Goal: Information Seeking & Learning: Learn about a topic

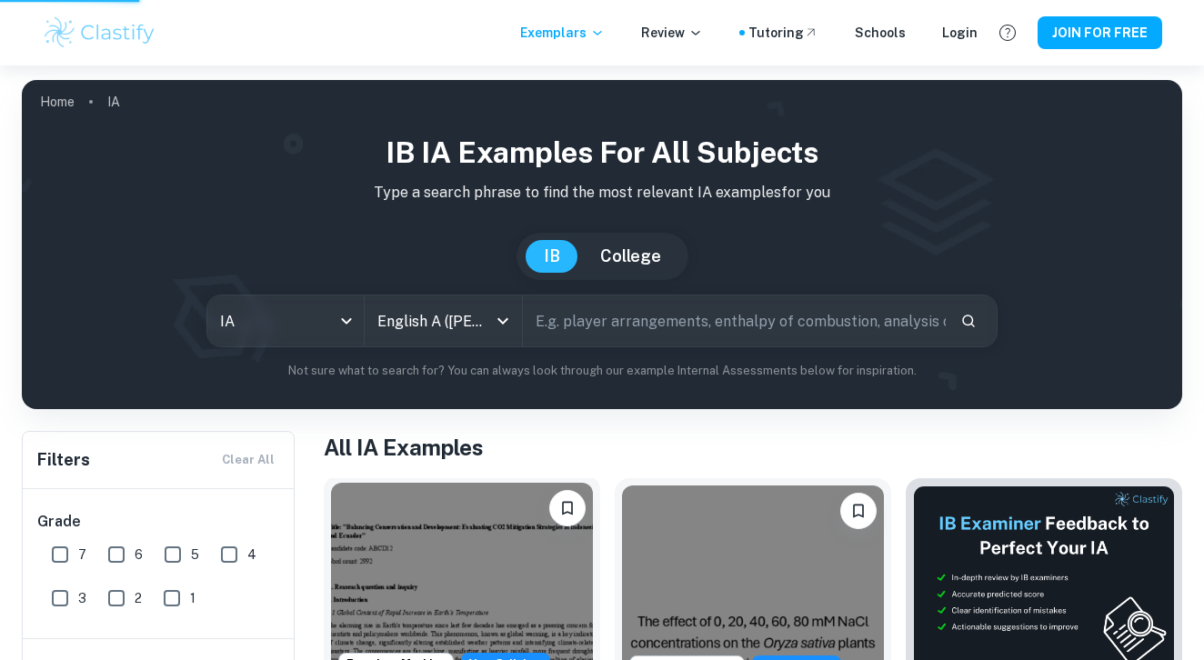
scroll to position [132, 0]
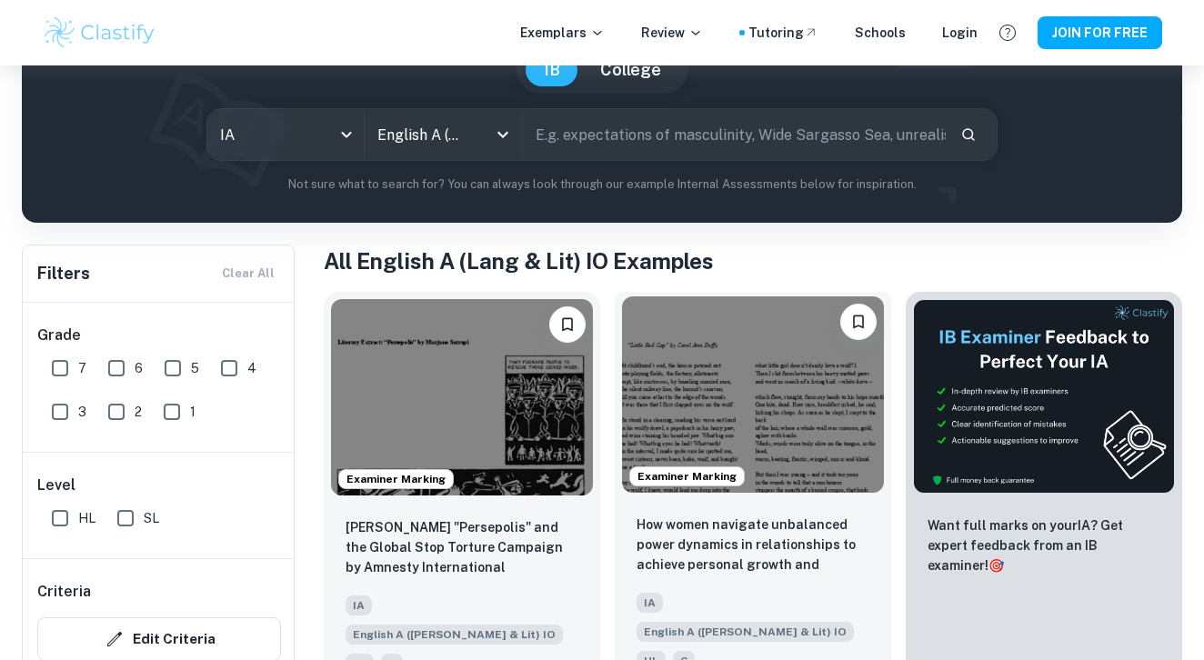
scroll to position [323, 0]
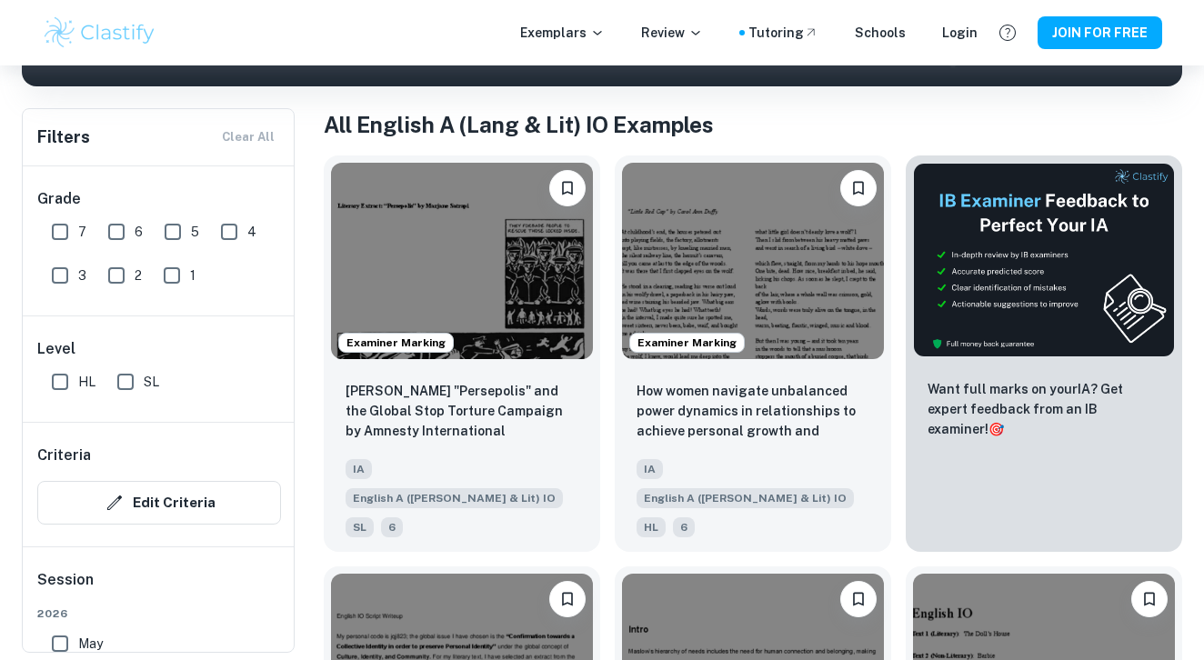
click at [129, 387] on input "SL" at bounding box center [125, 382] width 36 height 36
checkbox input "true"
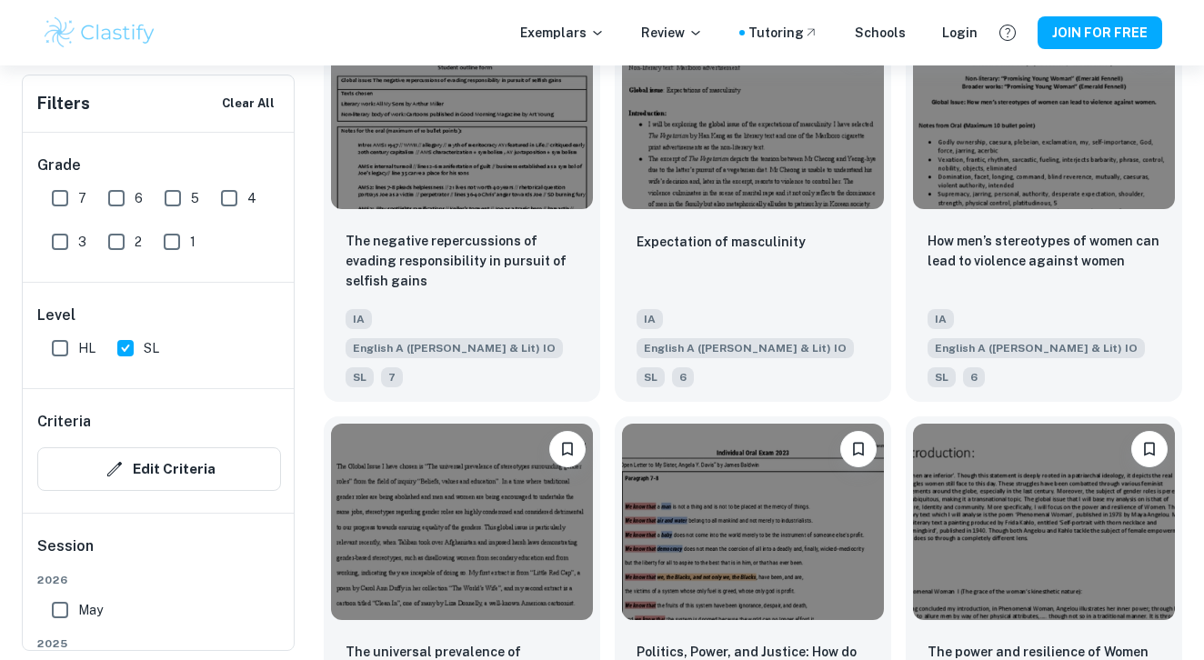
scroll to position [4218, 0]
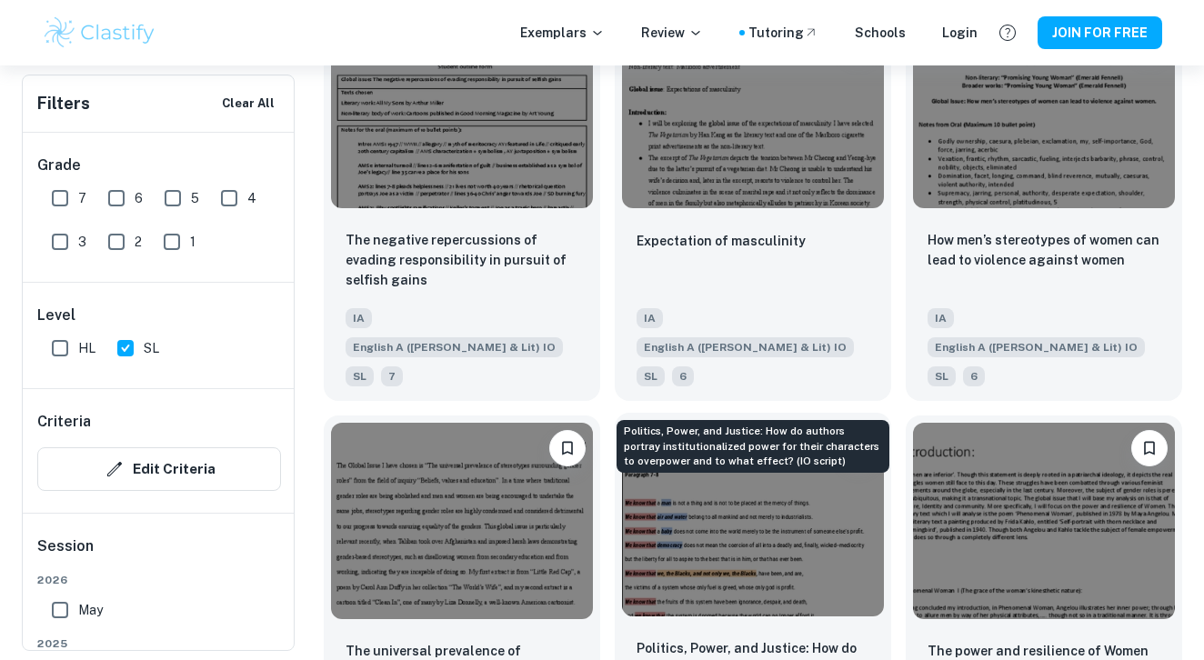
click at [773, 639] on p "Politics, Power, and Justice: How do authors portray institutionalized power fo…" at bounding box center [753, 670] width 233 height 62
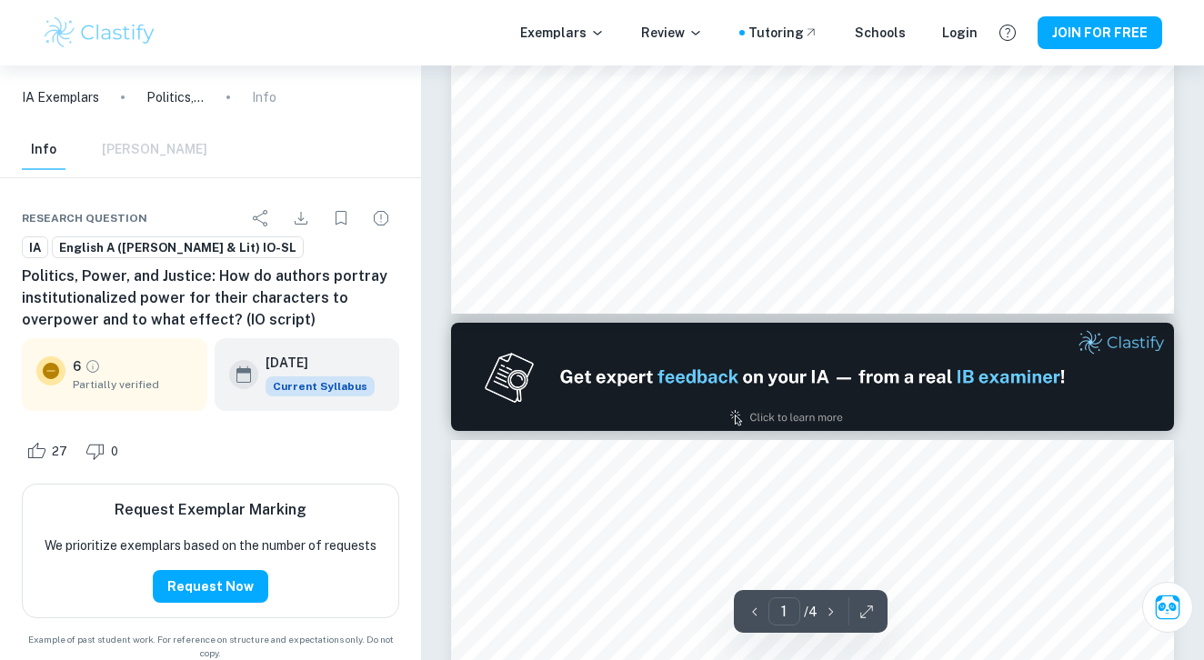
type input "2"
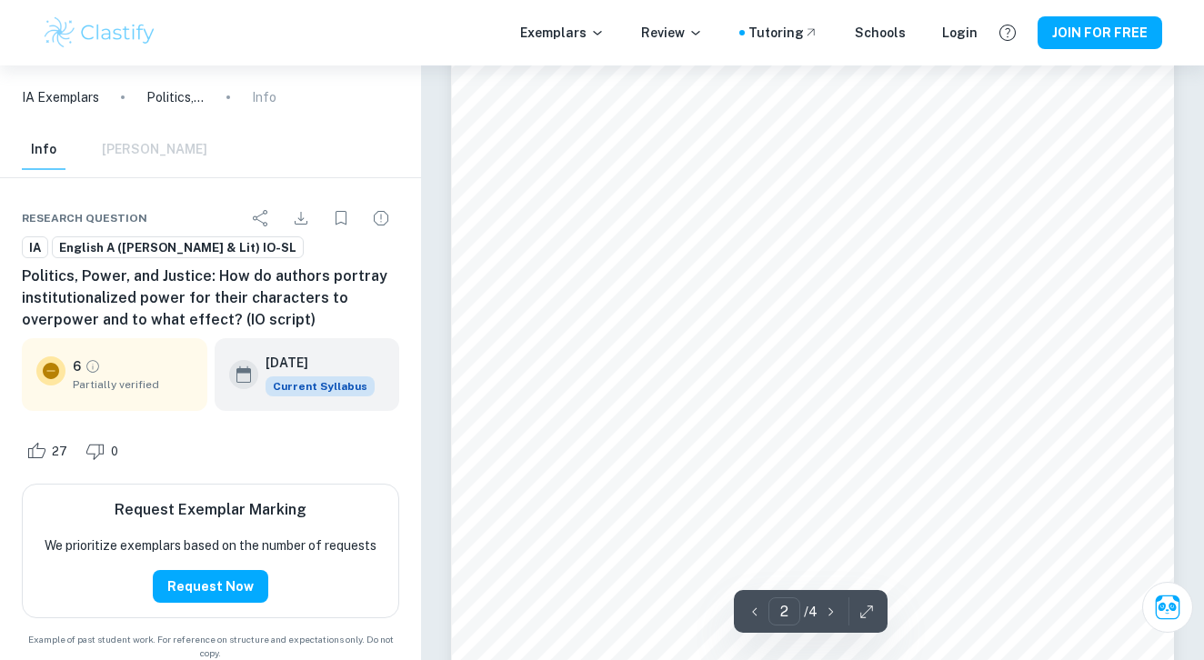
scroll to position [1386, 0]
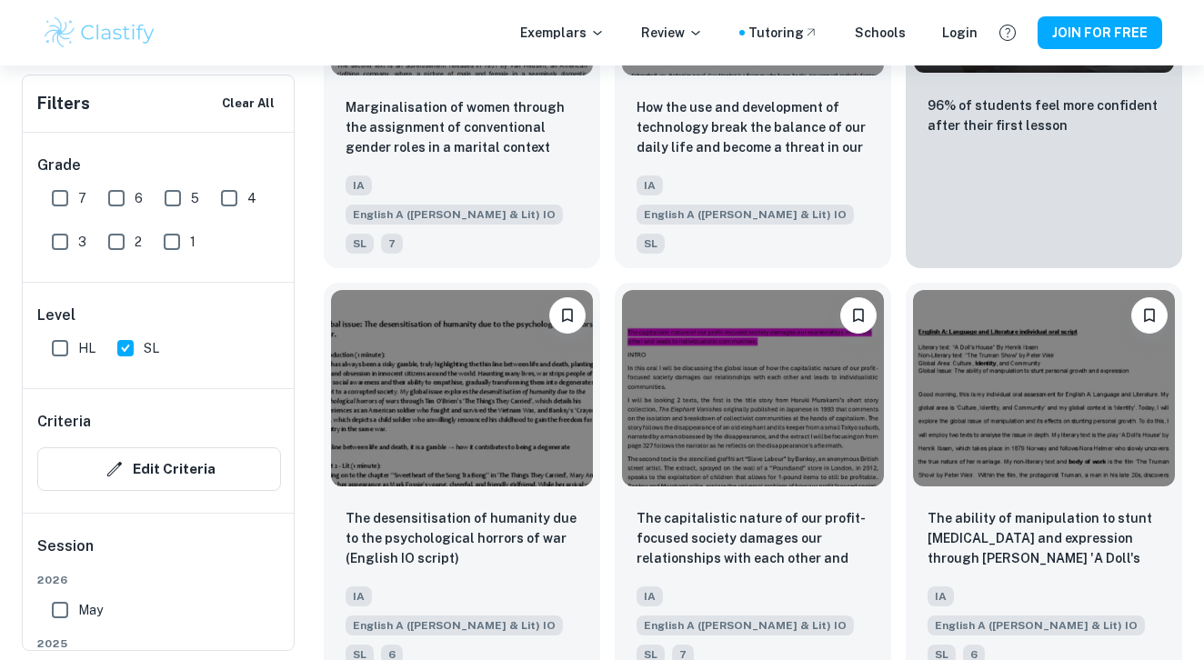
scroll to position [5578, 0]
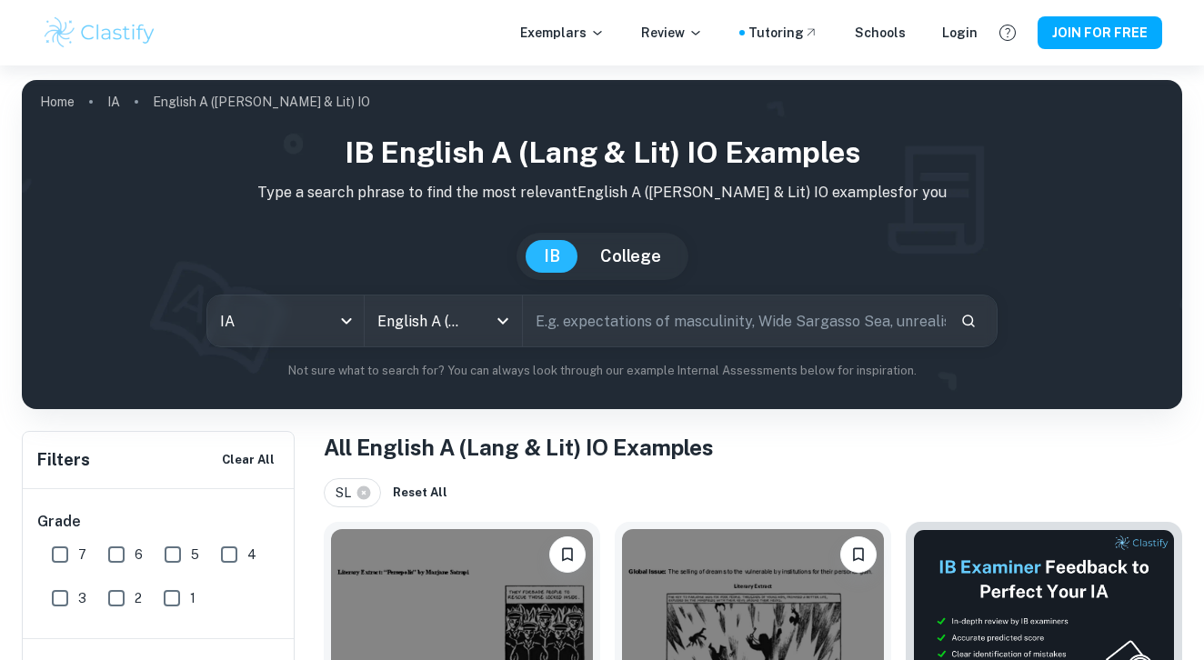
click at [604, 324] on input "text" at bounding box center [734, 321] width 423 height 51
type input "immigrants"
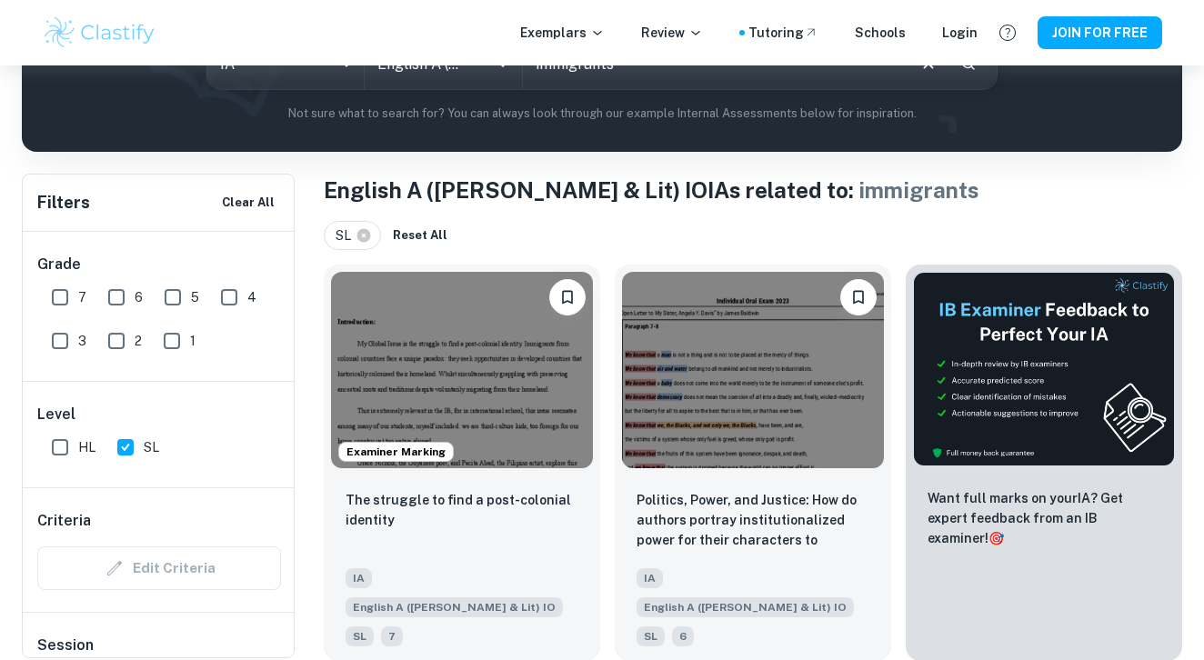
scroll to position [277, 0]
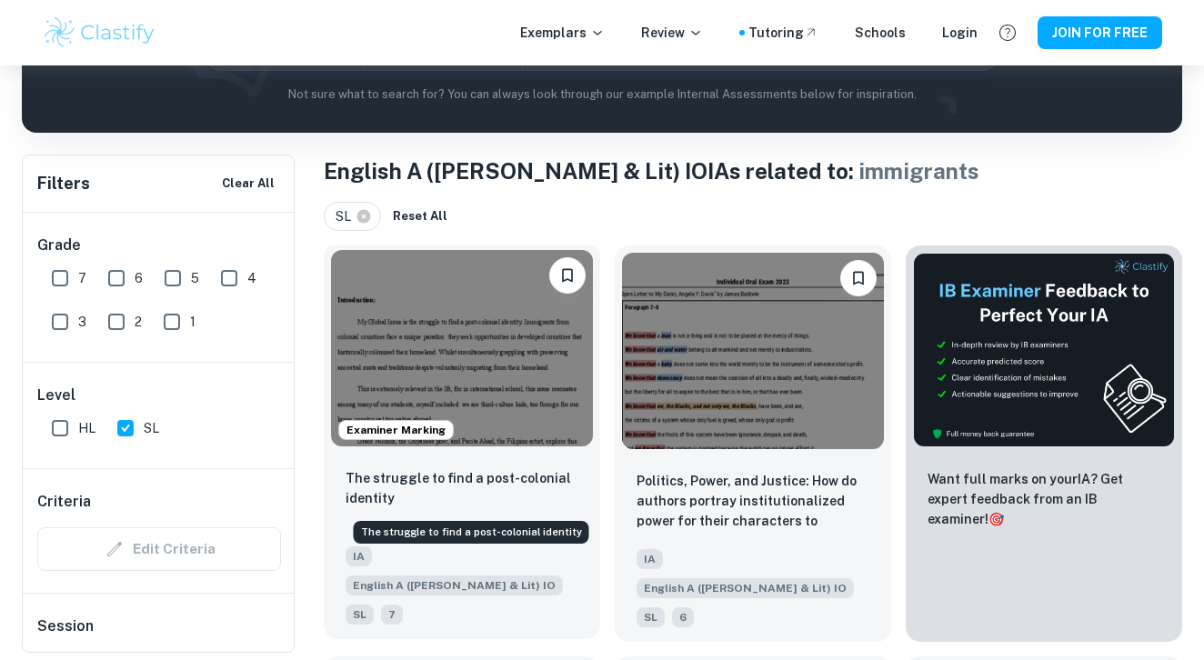
click at [465, 481] on p "The struggle to find a post-colonial identity" at bounding box center [462, 488] width 233 height 40
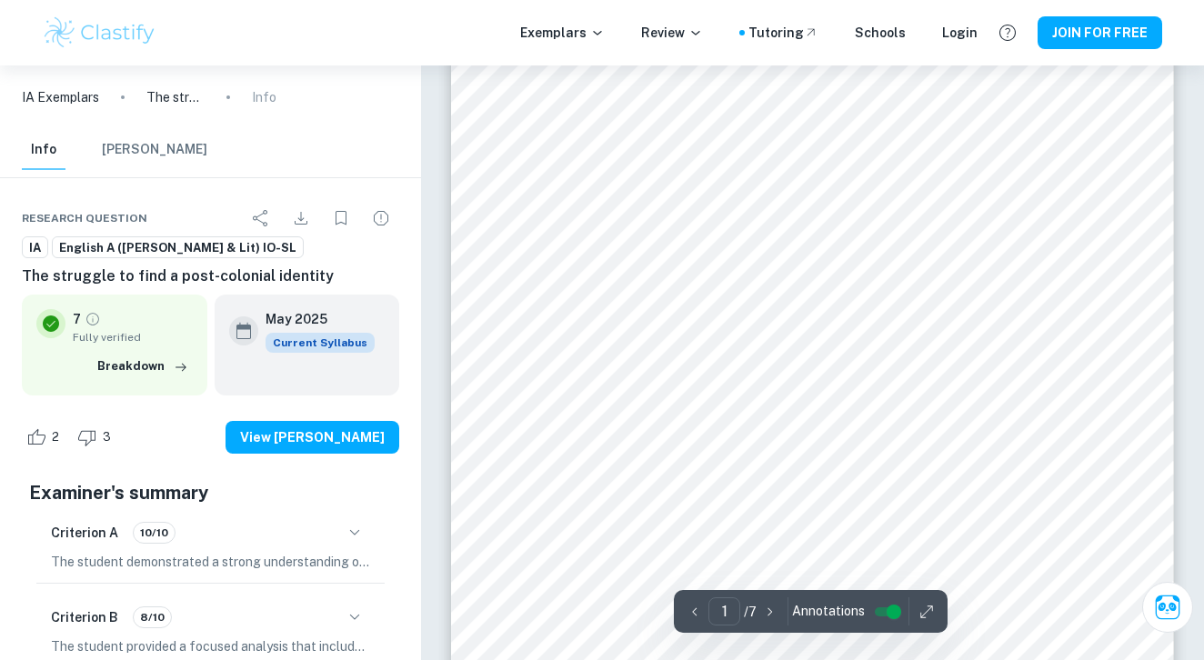
scroll to position [55, 0]
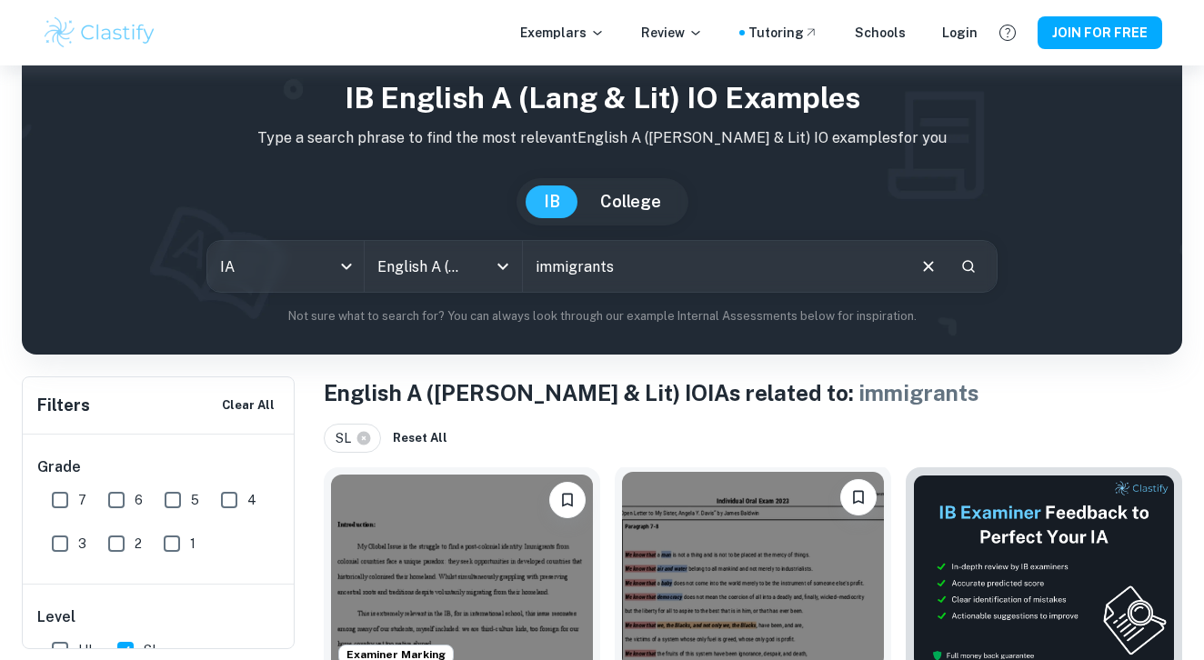
scroll to position [277, 0]
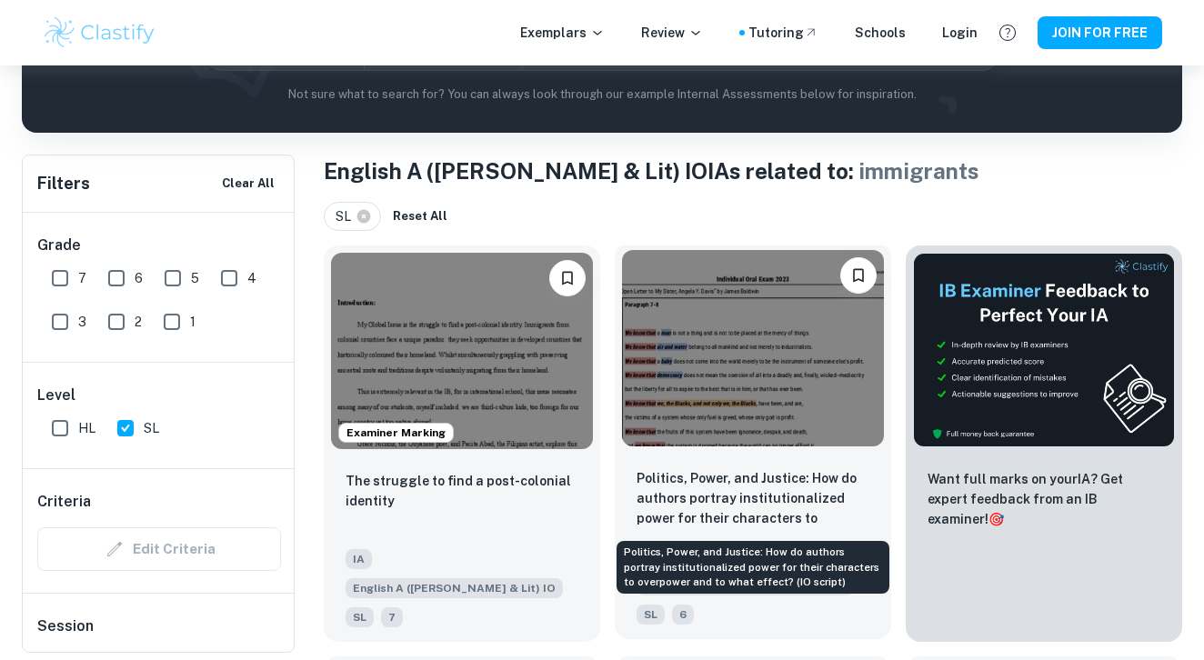
click at [754, 485] on p "Politics, Power, and Justice: How do authors portray institutionalized power fo…" at bounding box center [753, 499] width 233 height 62
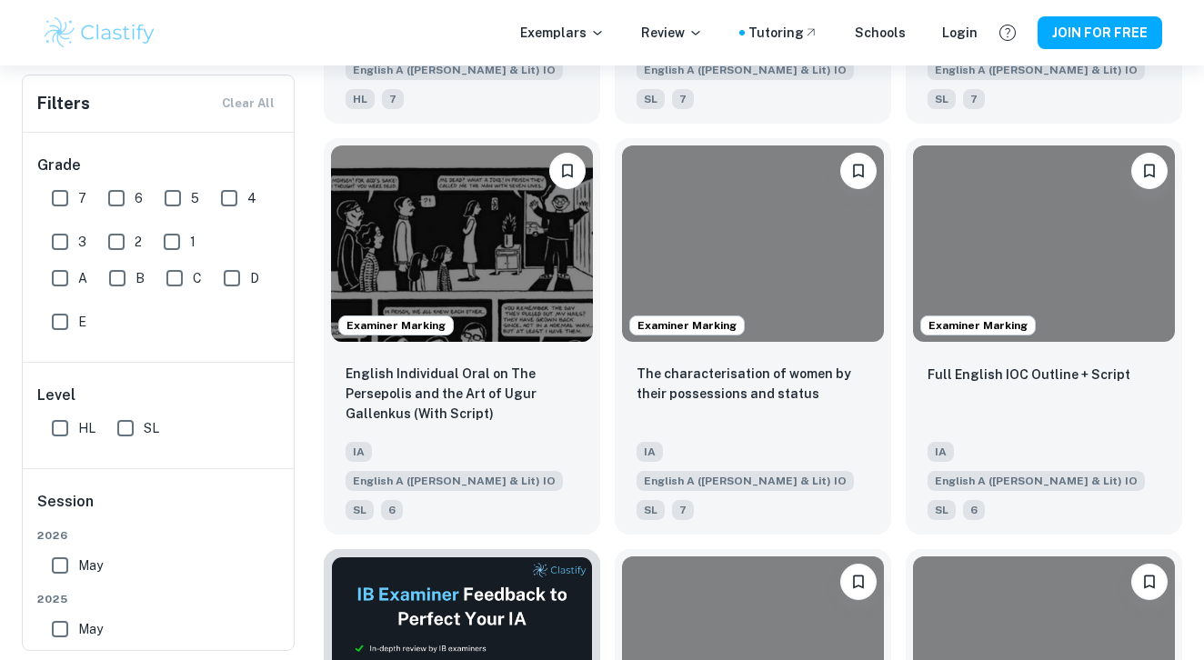
scroll to position [2398, 0]
